Goal: Information Seeking & Learning: Learn about a topic

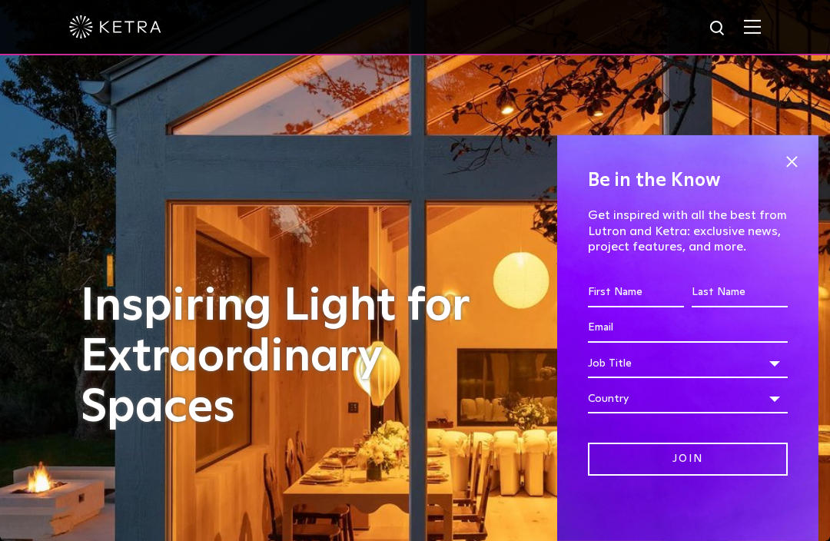
click at [750, 31] on img at bounding box center [752, 26] width 17 height 15
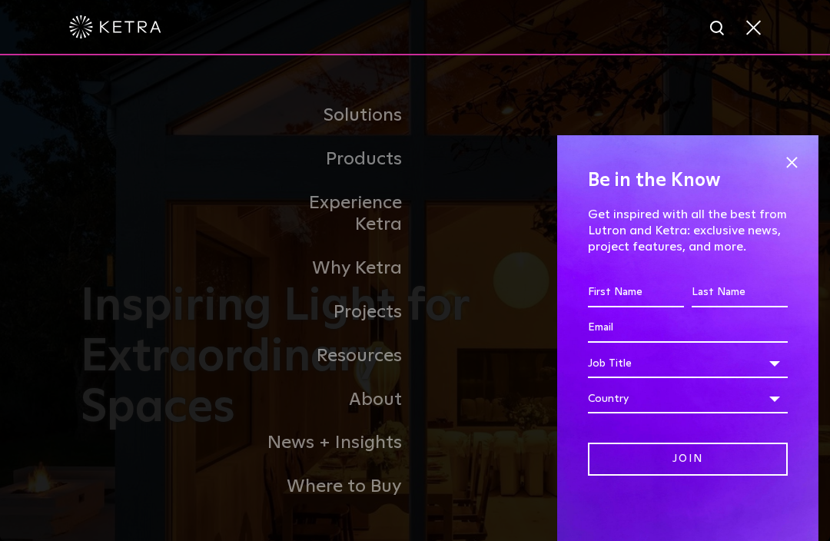
click at [788, 162] on span at bounding box center [791, 162] width 23 height 23
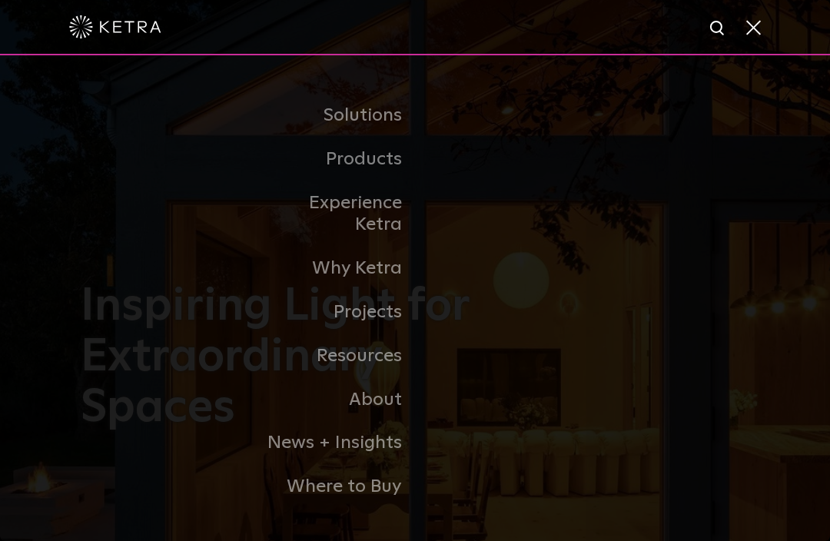
click at [0, 0] on link "Residential Products" at bounding box center [0, 0] width 0 height 0
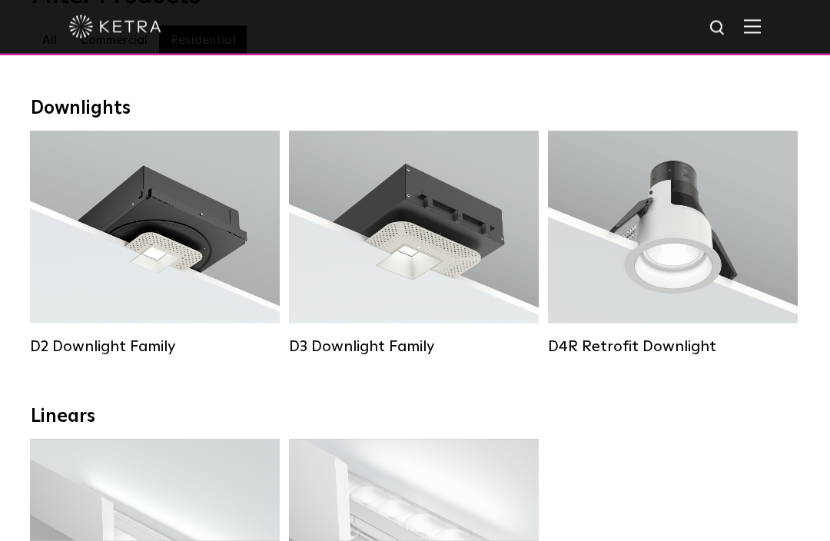
scroll to position [208, 0]
click at [148, 256] on div "Lumen Output: 1200 Colors: White / Black / Gloss Black / Silver / Bronze / Silv…" at bounding box center [155, 231] width 204 height 155
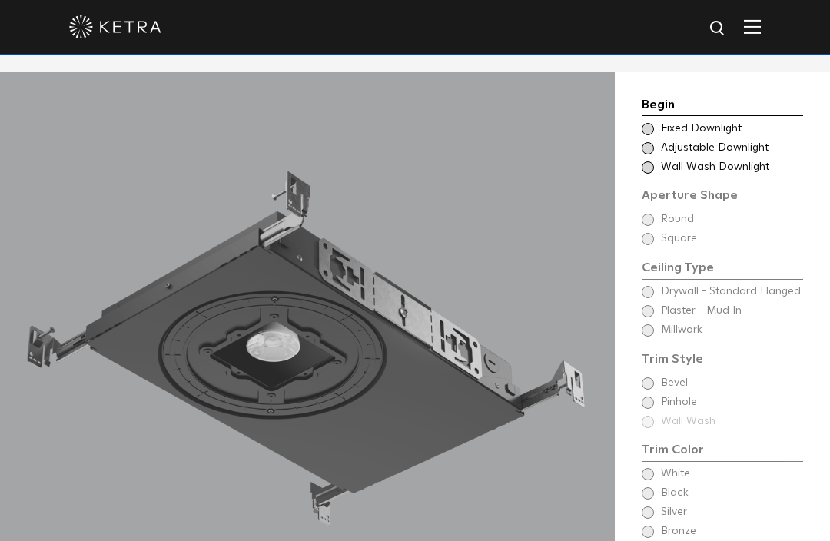
scroll to position [1219, 0]
click at [652, 311] on div "Begin Choose Aperture Shape Fixed Downlight Choose Aperture Shape Adjustable Do…" at bounding box center [722, 360] width 161 height 529
click at [657, 305] on div "Begin Choose Aperture Shape Fixed Downlight Choose Aperture Shape Adjustable Do…" at bounding box center [722, 360] width 161 height 529
click at [650, 313] on div "Begin Choose Aperture Shape Fixed Downlight Choose Aperture Shape Adjustable Do…" at bounding box center [722, 360] width 161 height 529
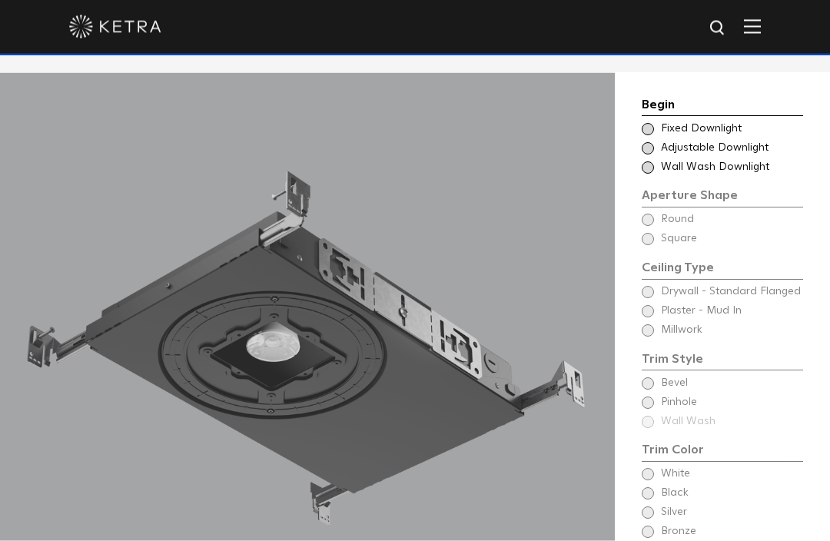
click at [653, 339] on div "Begin Choose Aperture Shape Fixed Downlight Choose Aperture Shape Adjustable Do…" at bounding box center [722, 360] width 161 height 529
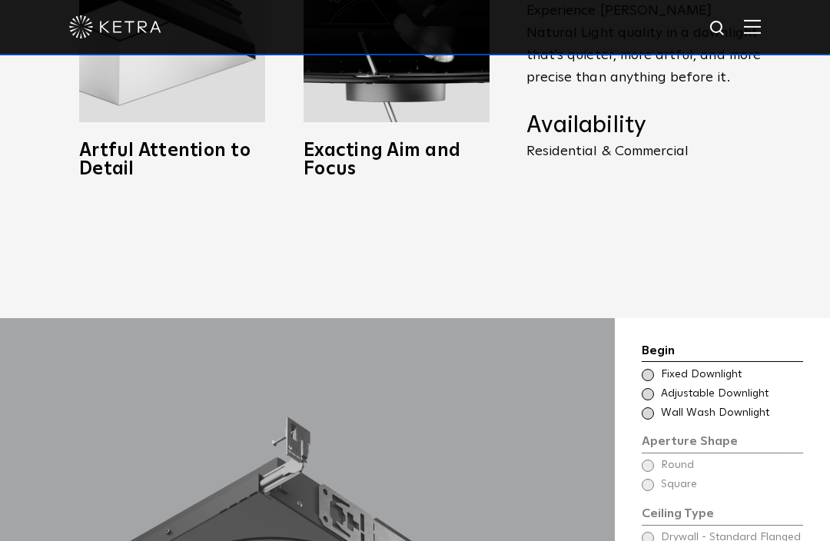
scroll to position [973, 0]
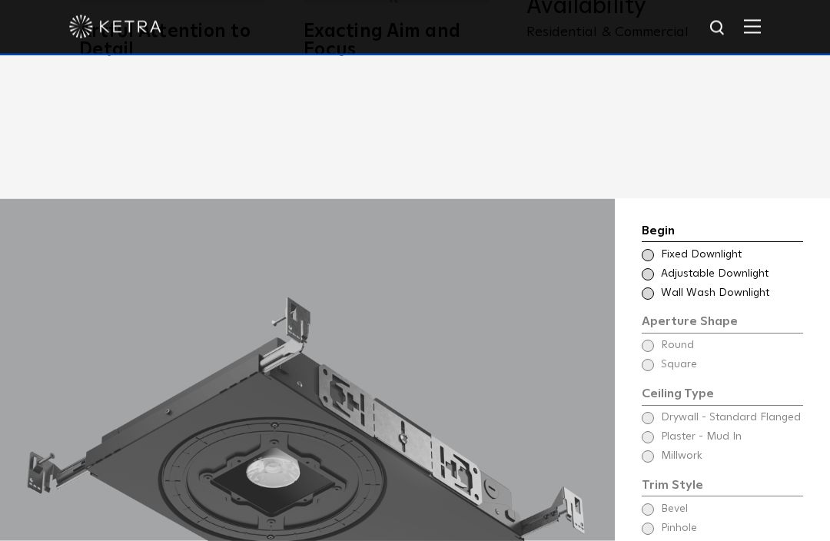
click at [650, 262] on span at bounding box center [648, 256] width 12 height 12
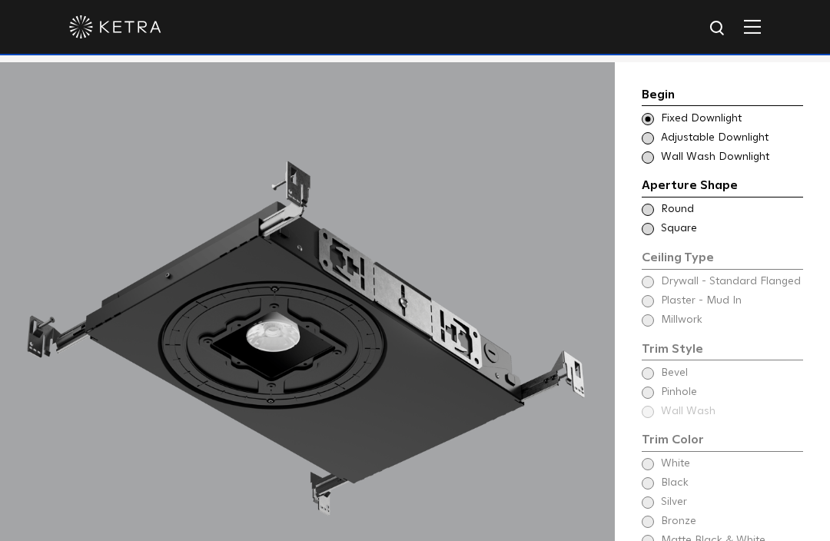
scroll to position [1232, 0]
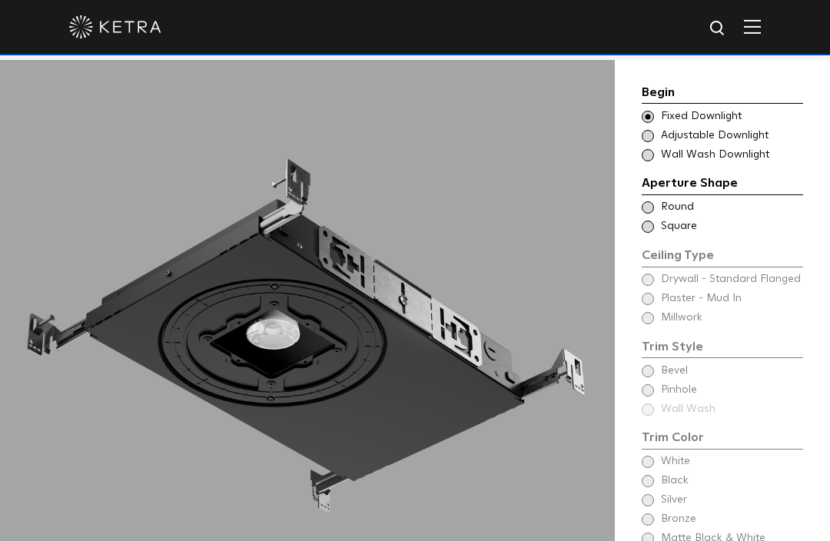
click at [649, 300] on div "Begin Choose Aperture Shape Fixed Downlight Choose Aperture Shape Adjustable Do…" at bounding box center [722, 347] width 161 height 529
click at [653, 298] on div "Begin Choose Aperture Shape Fixed Downlight Choose Aperture Shape Adjustable Do…" at bounding box center [722, 347] width 161 height 529
click at [653, 214] on span at bounding box center [648, 207] width 12 height 12
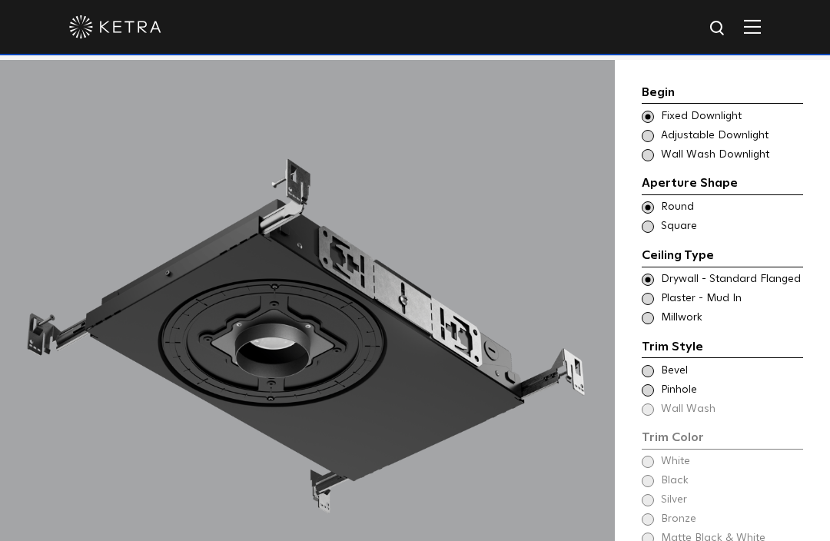
click at [651, 307] on div "Trim Style - Round - Flangeless Wall Wash - Round - Flangeless - Disabled Plast…" at bounding box center [722, 298] width 161 height 15
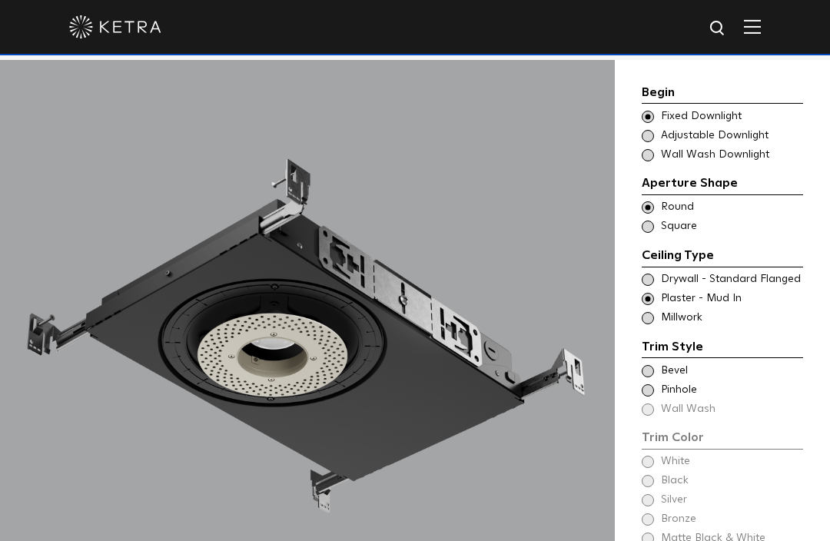
click at [647, 326] on div "Trim Style - Round - Flangeless - Millwork Square - Millwork,Wall Wash - Round …" at bounding box center [722, 318] width 161 height 15
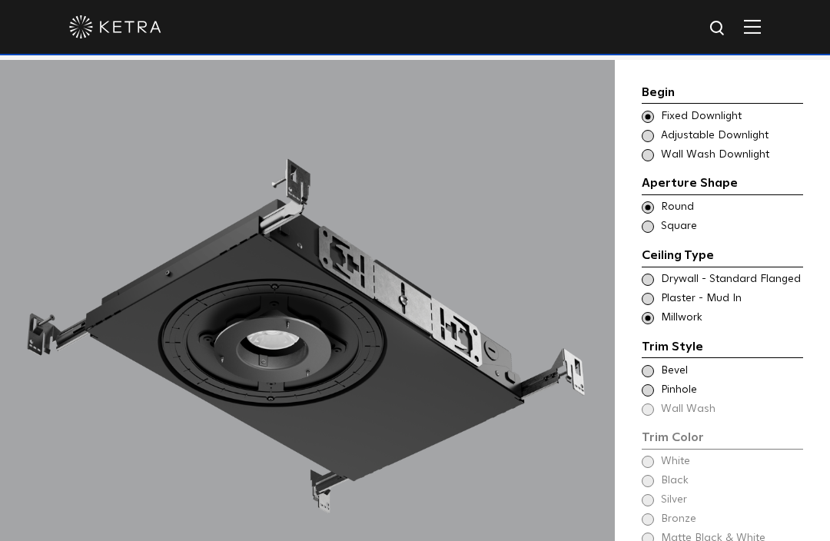
click at [660, 325] on div "Trim Style - Round - Flangeless - Millwork Square - Millwork,Wall Wash - Round …" at bounding box center [722, 318] width 161 height 15
click at [642, 307] on div "Trim Style - Round - Flangeless Wall Wash - Round - Flangeless - Disabled Plast…" at bounding box center [722, 298] width 161 height 15
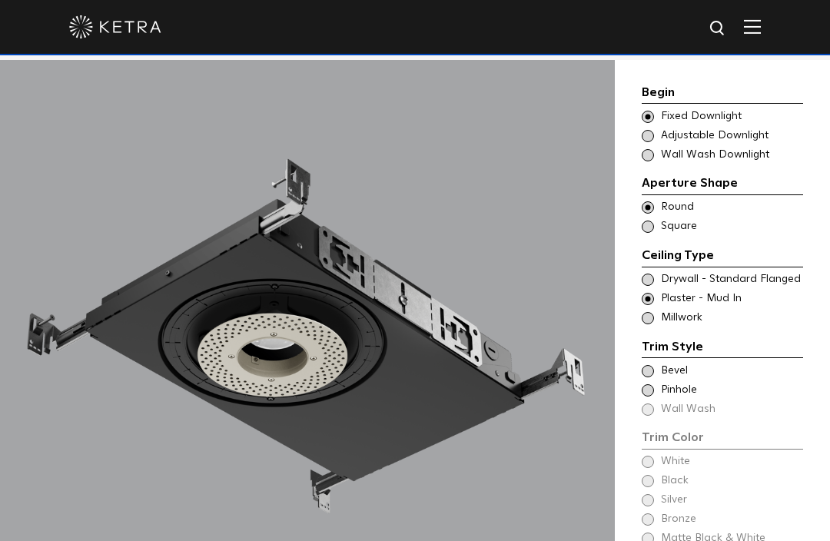
click at [640, 301] on div "Begin Choose Aperture Shape Fixed Downlight Choose Aperture Shape Adjustable Do…" at bounding box center [722, 349] width 215 height 579
click at [652, 286] on span at bounding box center [648, 280] width 12 height 12
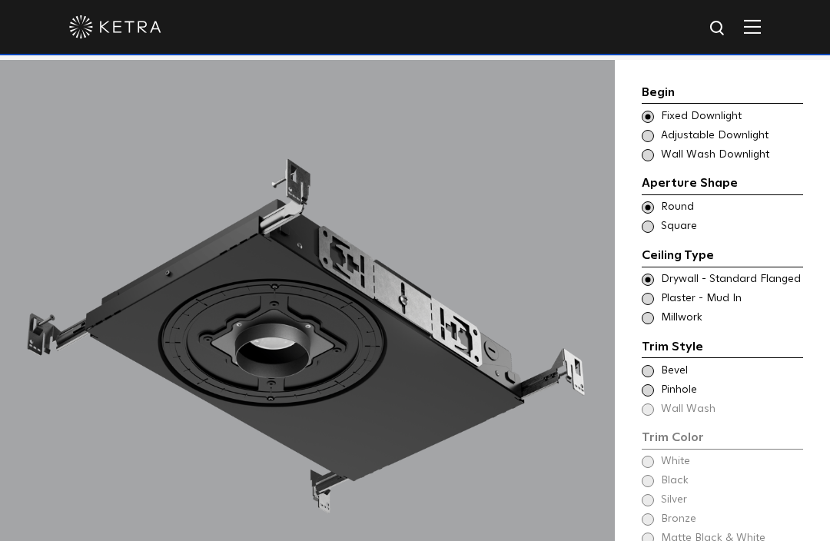
click at [649, 305] on span at bounding box center [648, 299] width 12 height 12
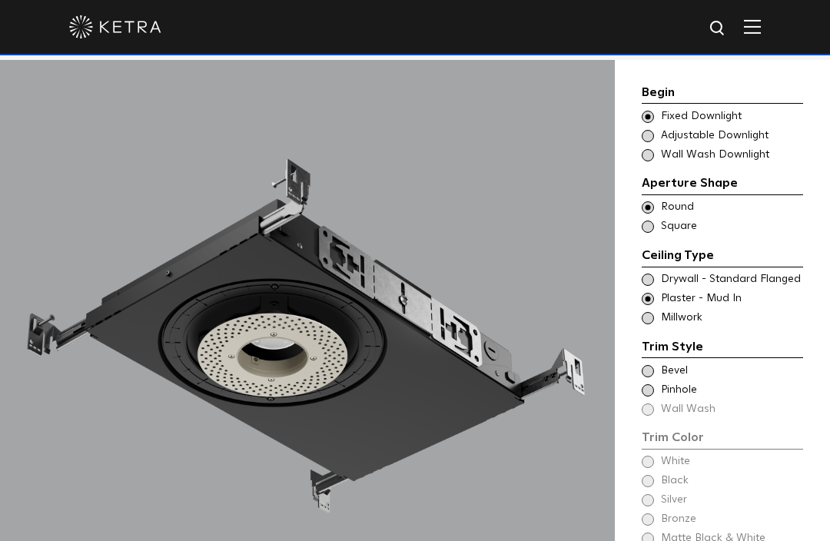
click at [646, 324] on span at bounding box center [648, 318] width 12 height 12
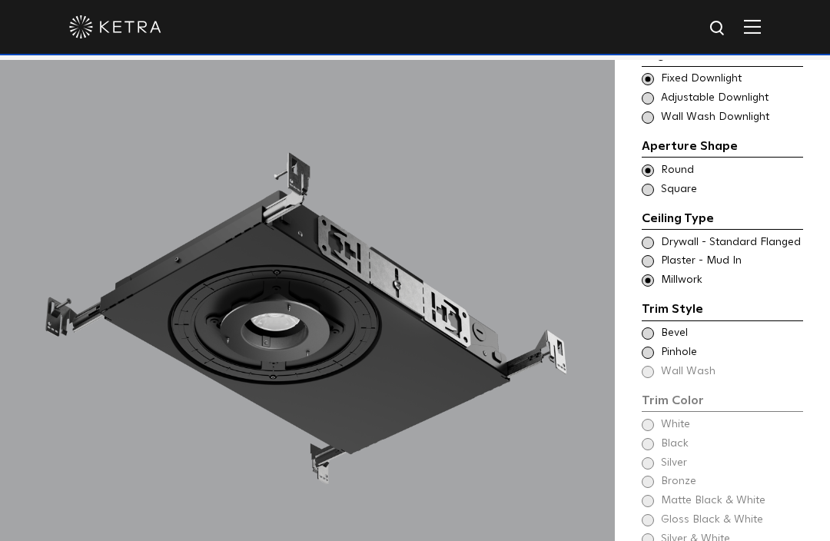
scroll to position [2305, 0]
